Goal: Obtain resource: Download file/media

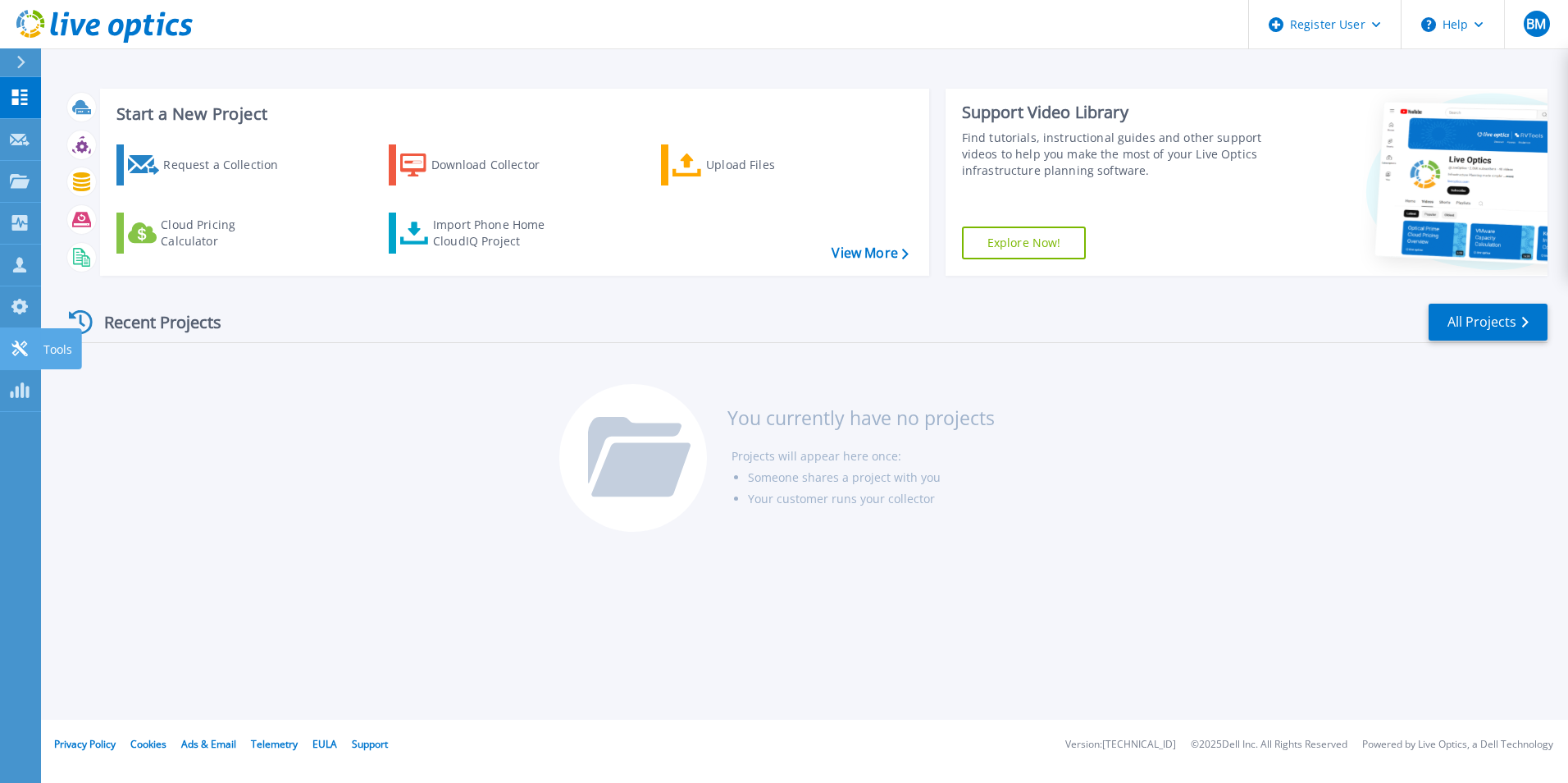
click at [29, 343] on icon at bounding box center [19, 348] width 20 height 16
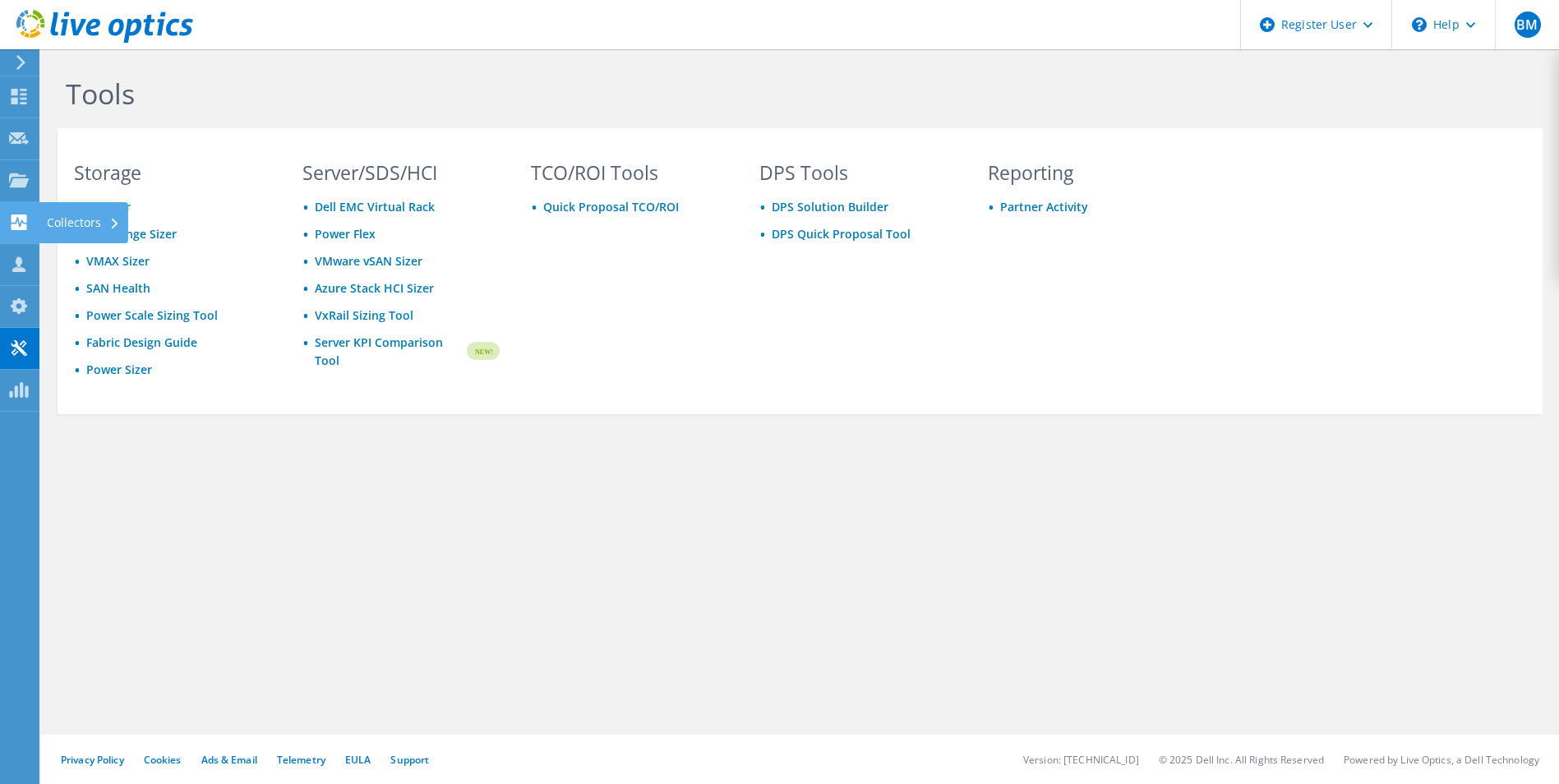
click at [67, 231] on div "Collectors" at bounding box center [83, 222] width 89 height 41
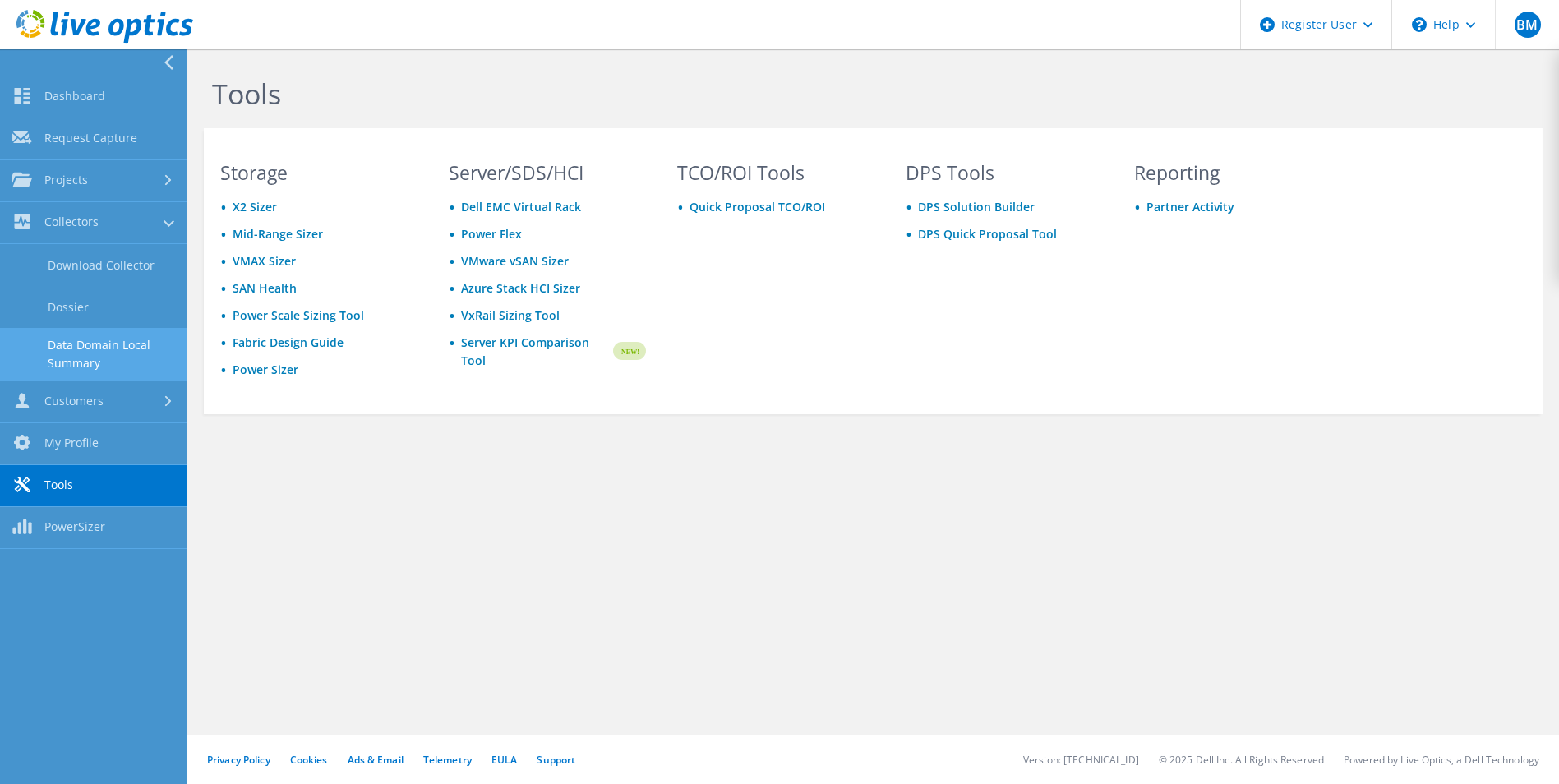
click at [144, 342] on link "Data Domain Local Summary" at bounding box center [94, 354] width 187 height 53
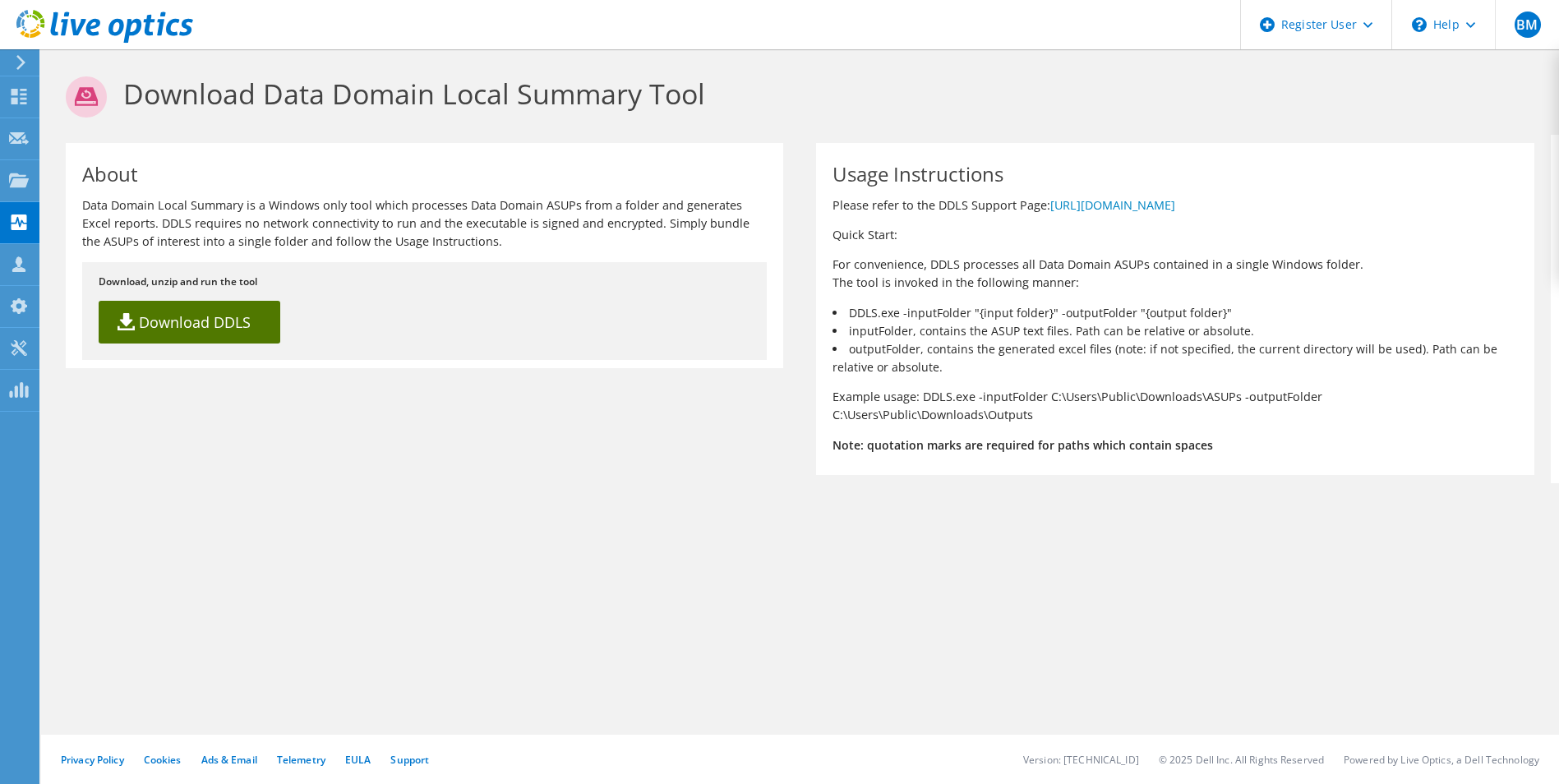
click at [243, 316] on link "Download DDLS" at bounding box center [189, 322] width 181 height 42
click at [996, 143] on div "Usage Instructions Please refer to the DDLS Support Page: https://www.dell.com/…" at bounding box center [1175, 309] width 717 height 332
click at [11, 183] on use at bounding box center [18, 180] width 20 height 14
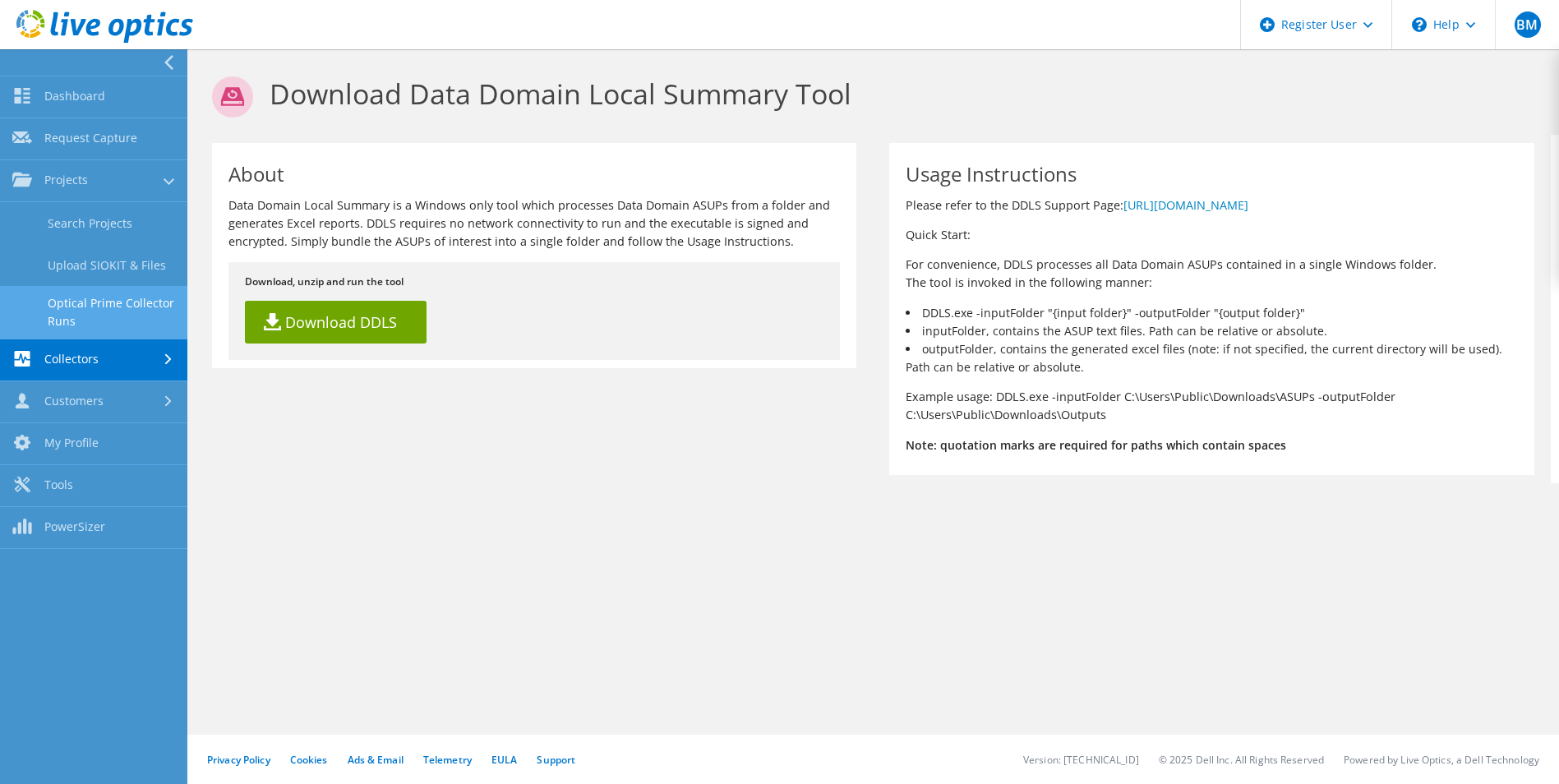
click at [96, 313] on link "Optical Prime Collector Runs" at bounding box center [94, 312] width 187 height 53
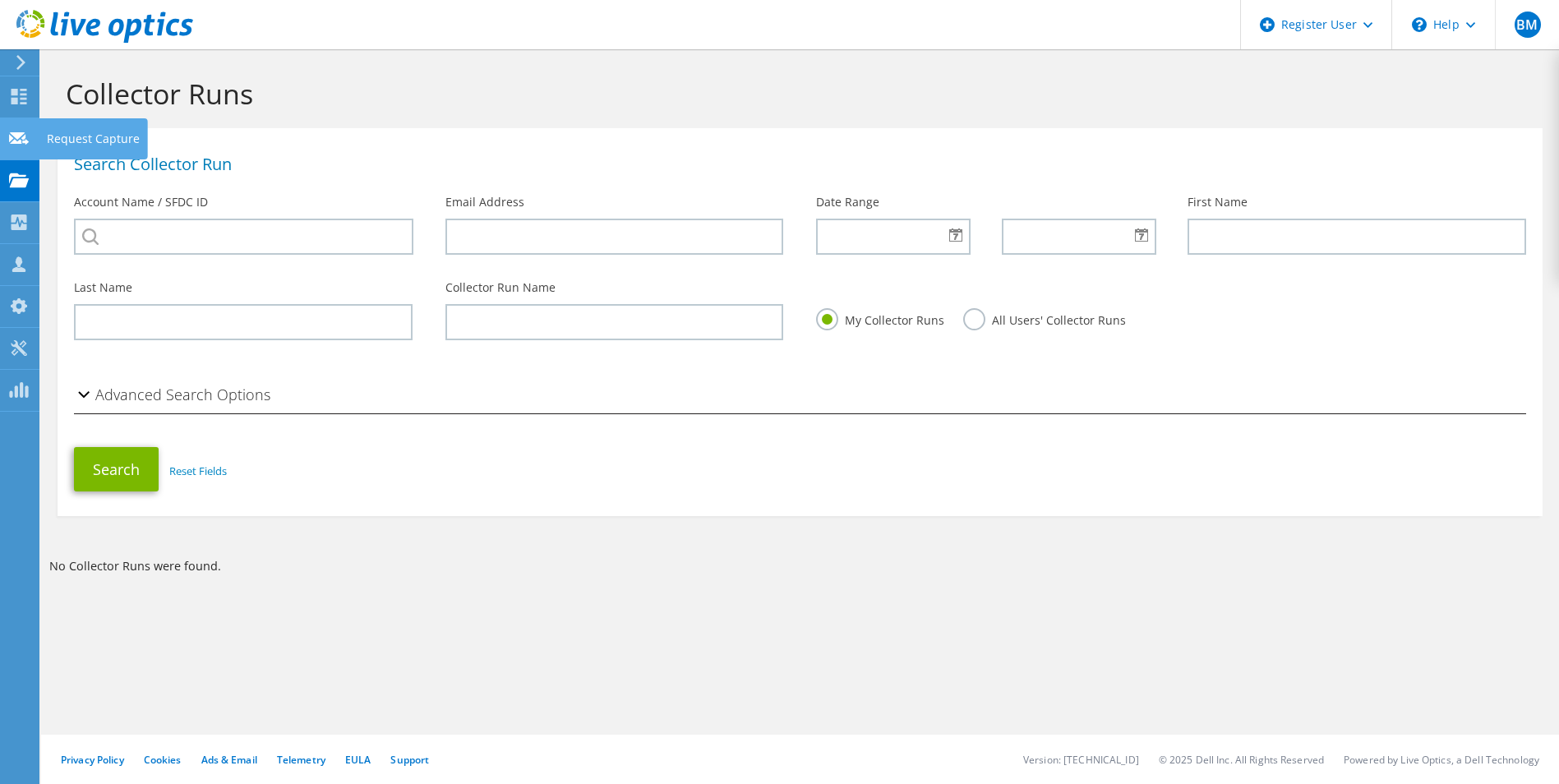
click at [10, 145] on icon at bounding box center [18, 139] width 20 height 16
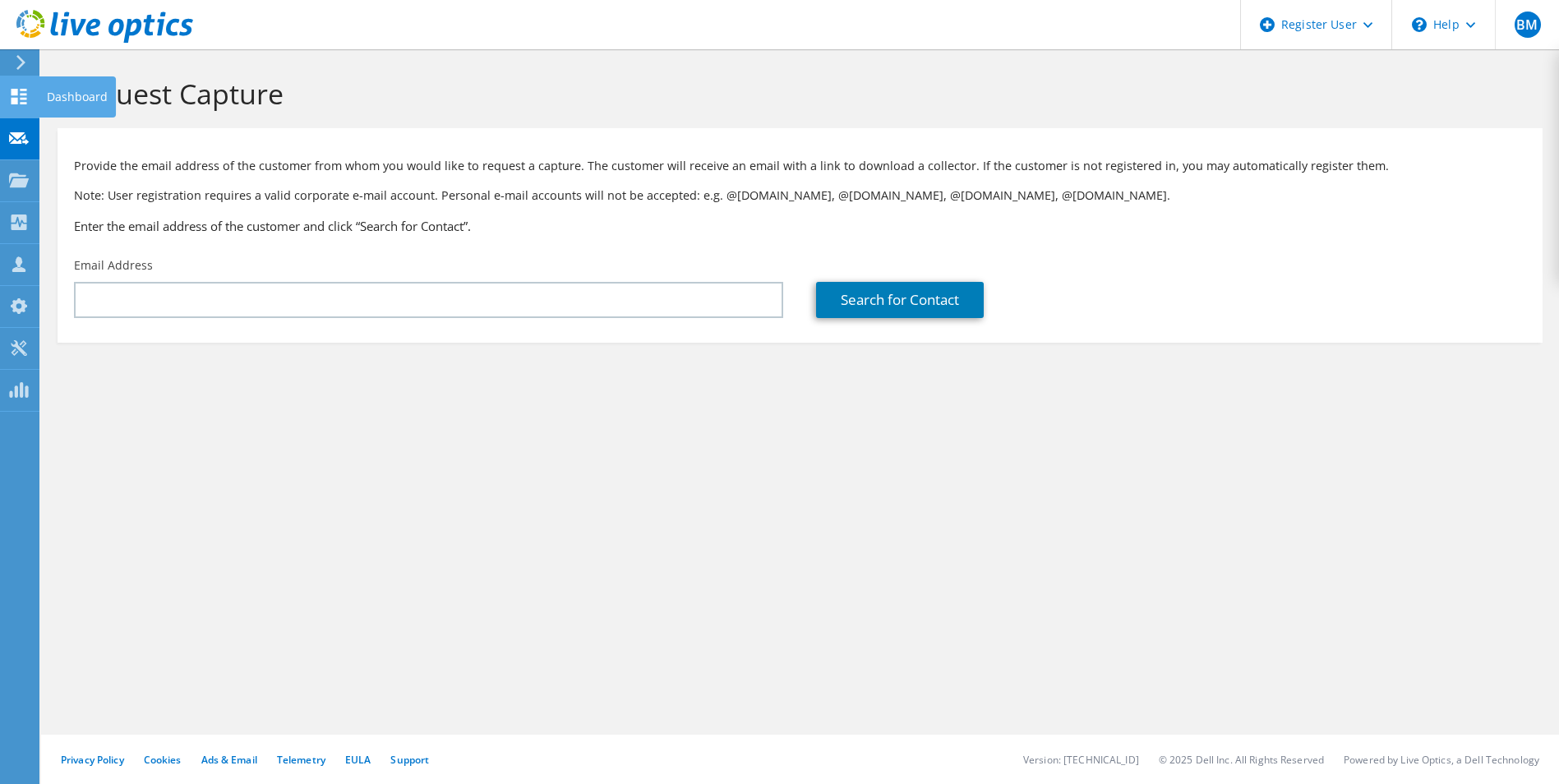
click at [10, 99] on icon at bounding box center [18, 96] width 20 height 16
